Goal: Task Accomplishment & Management: Manage account settings

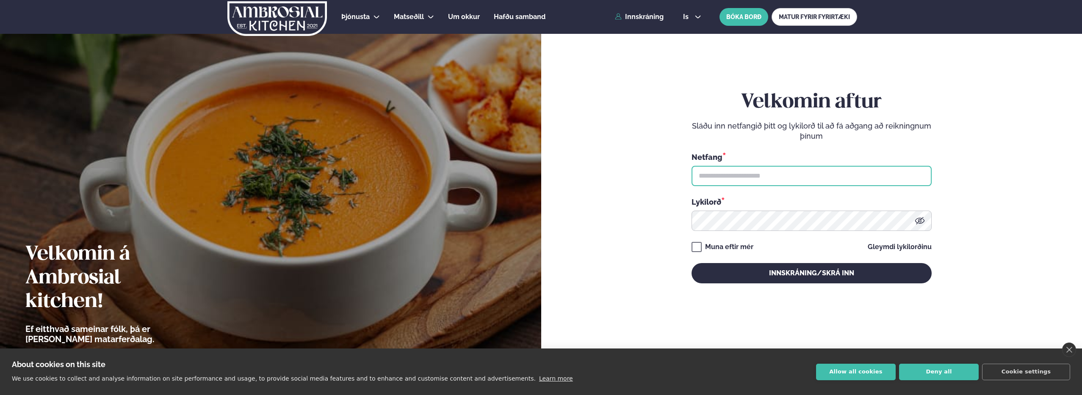
click at [715, 169] on input "text" at bounding box center [811, 176] width 240 height 20
type input "**********"
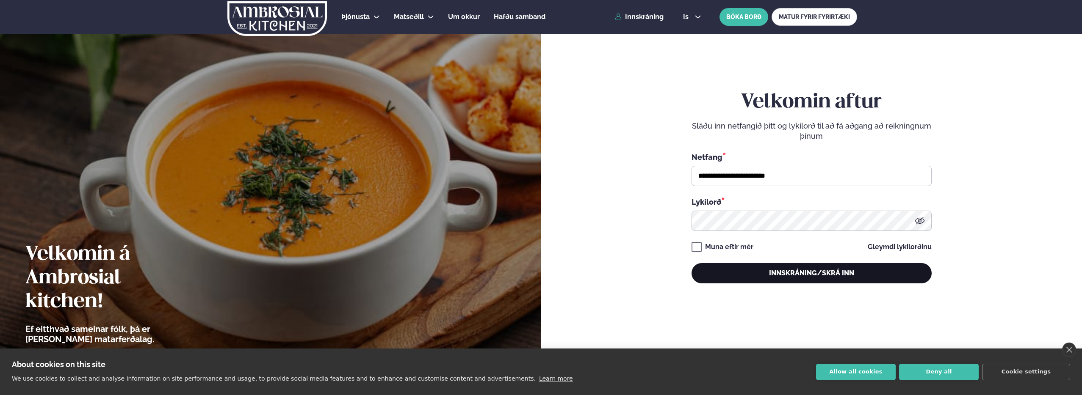
click at [800, 274] on button "Innskráning/Skrá inn" at bounding box center [811, 273] width 240 height 20
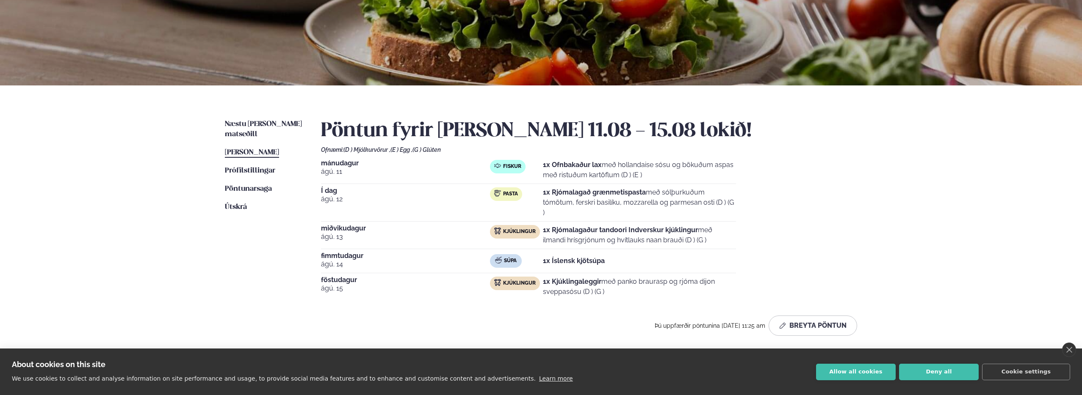
scroll to position [119, 0]
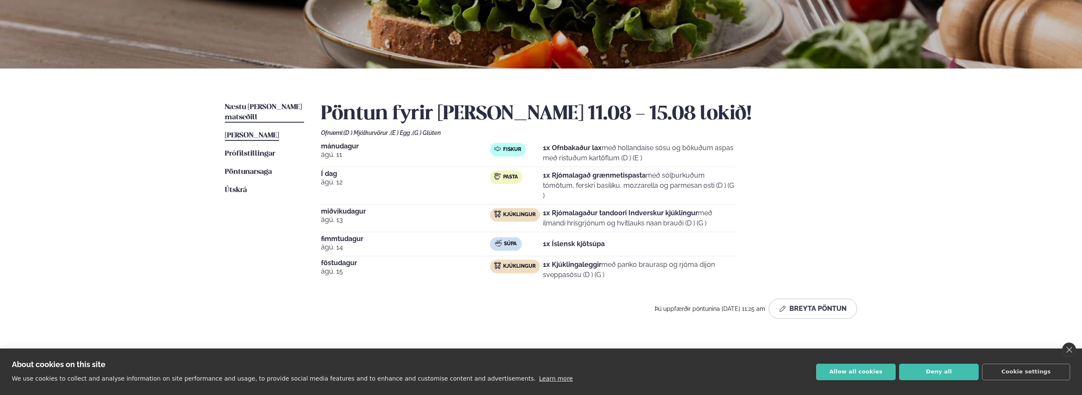
click at [265, 107] on span "Næstu [PERSON_NAME] matseðill" at bounding box center [263, 112] width 77 height 17
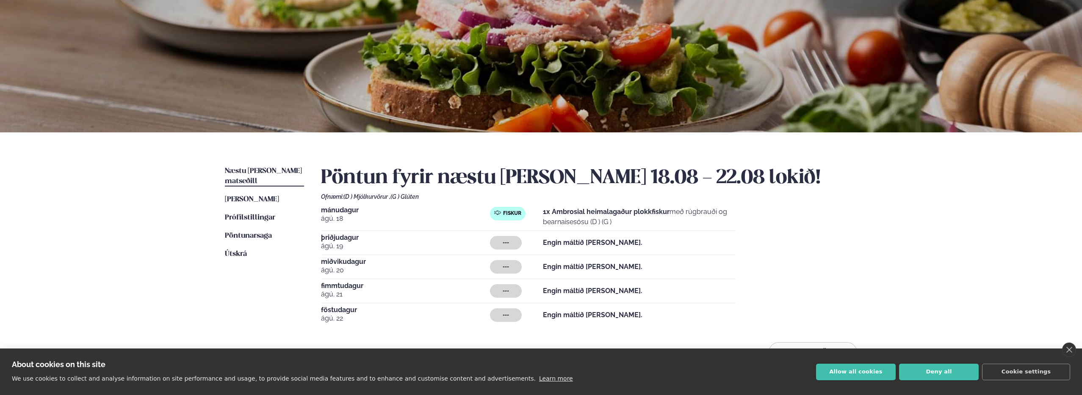
scroll to position [159, 0]
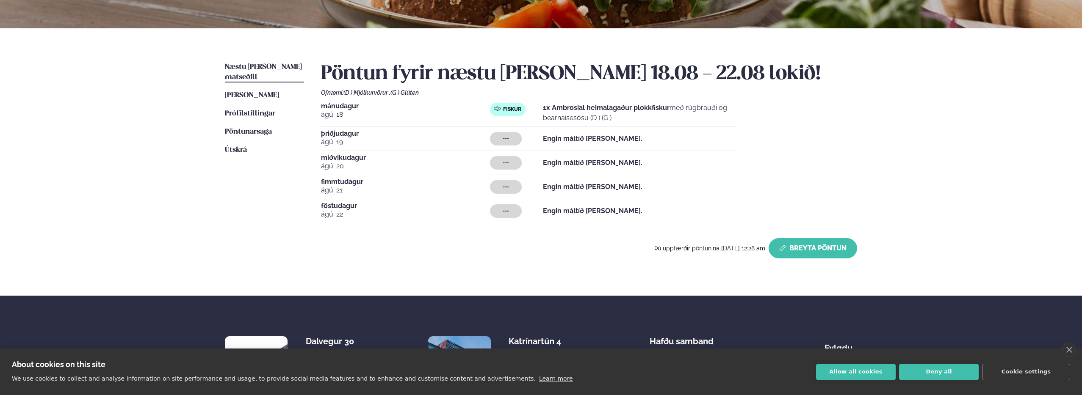
click at [789, 247] on button "Breyta Pöntun" at bounding box center [812, 248] width 88 height 20
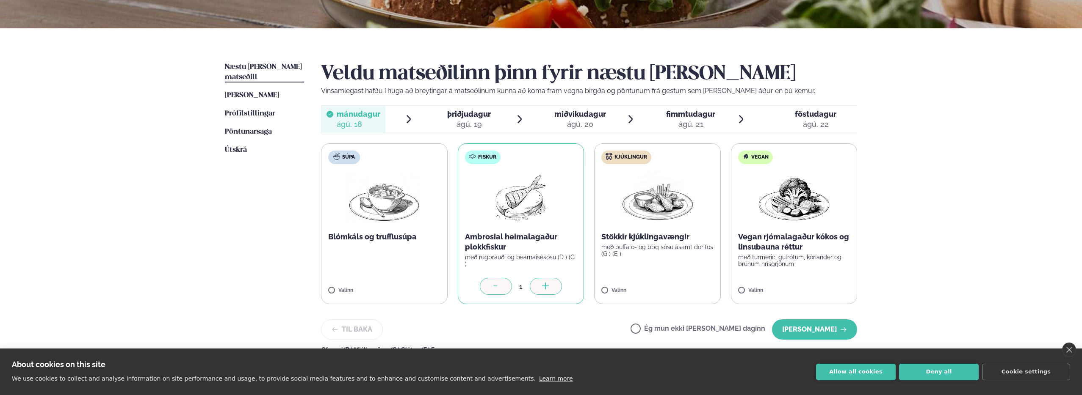
click at [492, 118] on span "þriðjudagur þri. [DATE]" at bounding box center [464, 119] width 64 height 27
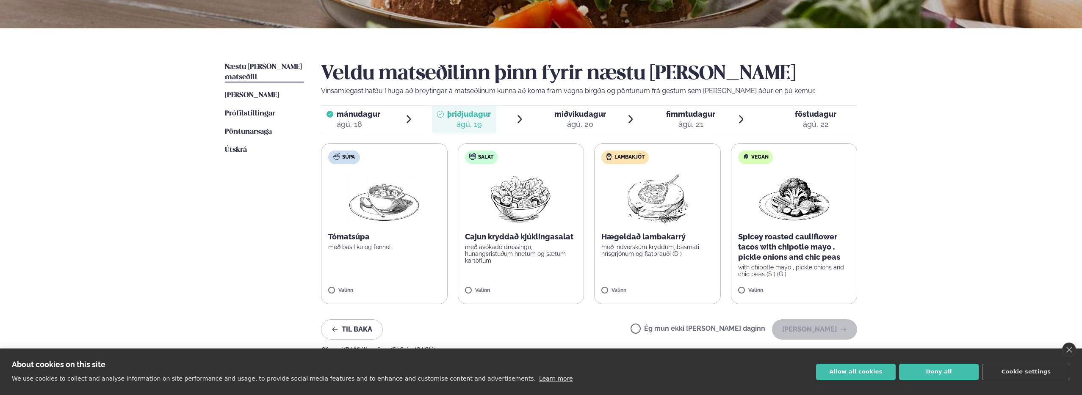
click at [630, 184] on img at bounding box center [657, 198] width 75 height 54
click at [651, 237] on p "Hægeldað lambakarrý" at bounding box center [657, 237] width 112 height 10
click at [828, 325] on button "[PERSON_NAME]" at bounding box center [814, 330] width 85 height 20
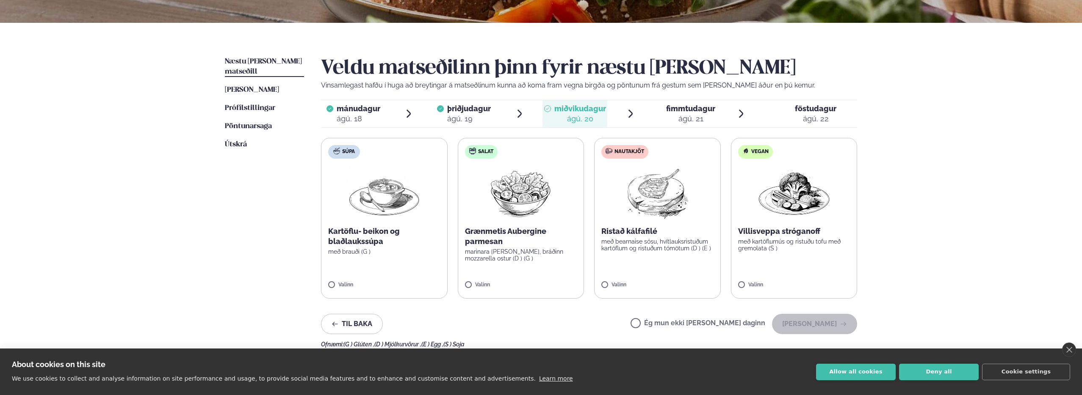
scroll to position [170, 0]
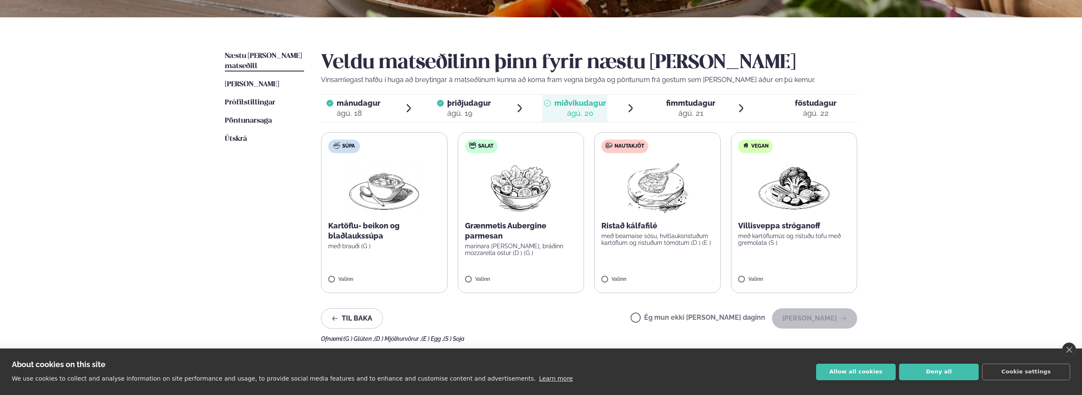
click at [712, 95] on span "fimmtudagur fim. [DATE]" at bounding box center [685, 108] width 64 height 27
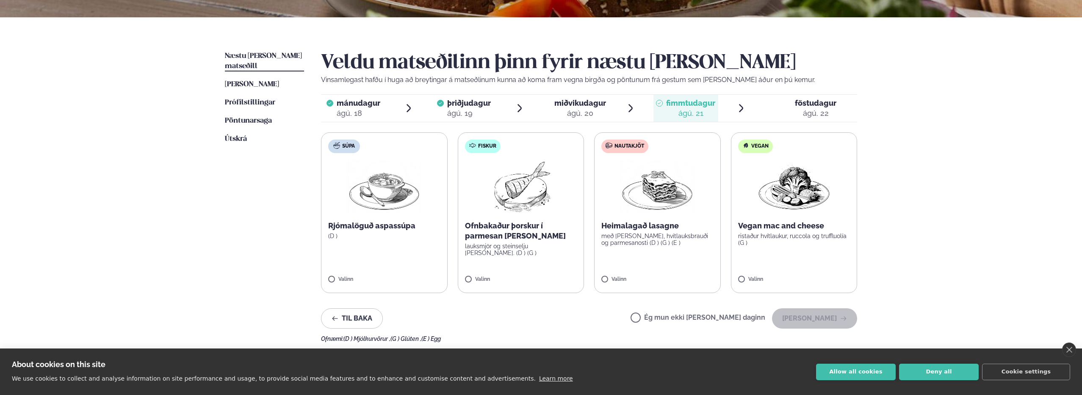
click at [687, 224] on p "Heimalagað lasagne" at bounding box center [657, 226] width 112 height 10
click at [644, 199] on img at bounding box center [657, 187] width 75 height 54
click at [820, 318] on button "[PERSON_NAME]" at bounding box center [814, 319] width 85 height 20
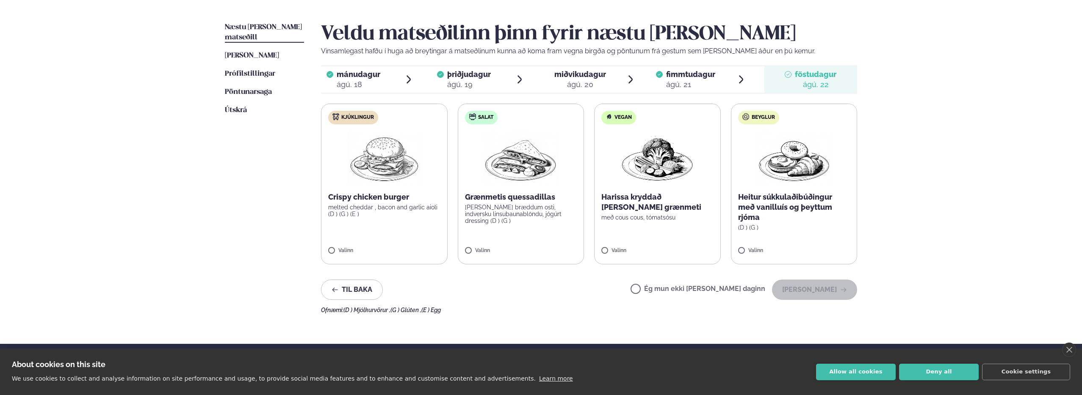
scroll to position [121, 0]
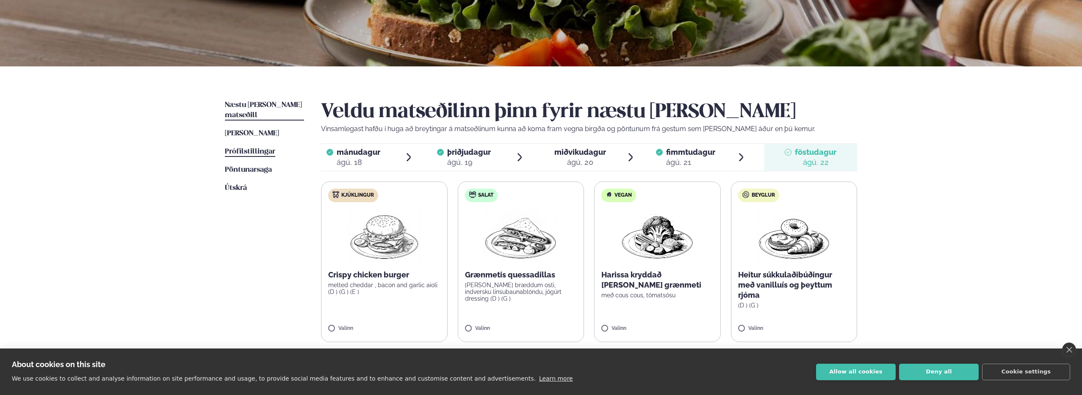
click at [254, 148] on span "Prófílstillingar" at bounding box center [250, 151] width 50 height 7
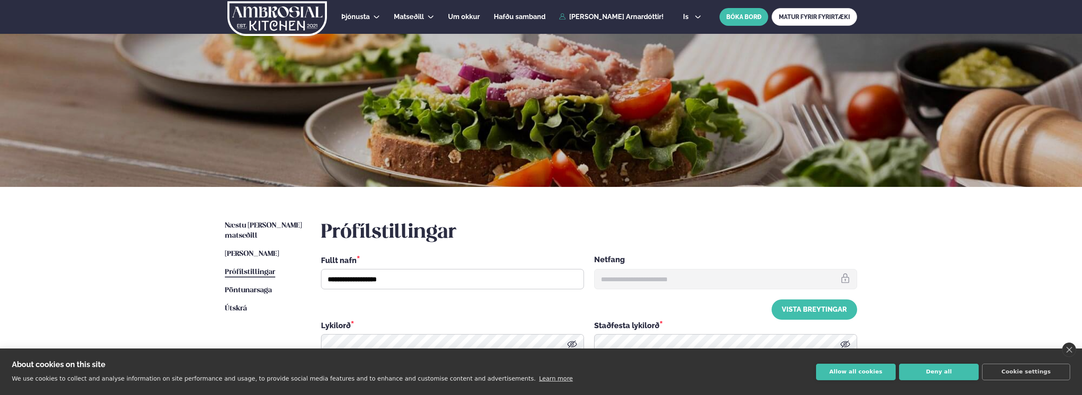
click at [276, 235] on ul "Næstu [PERSON_NAME] matseðill Næsta vika [PERSON_NAME] matseðill [PERSON_NAME] …" at bounding box center [264, 303] width 79 height 164
click at [278, 223] on span "Næstu [PERSON_NAME] matseðill" at bounding box center [263, 230] width 77 height 17
